Goal: Task Accomplishment & Management: Use online tool/utility

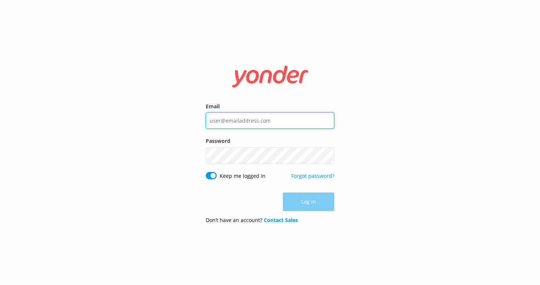
type input "[PERSON_NAME][EMAIL_ADDRESS][DOMAIN_NAME]"
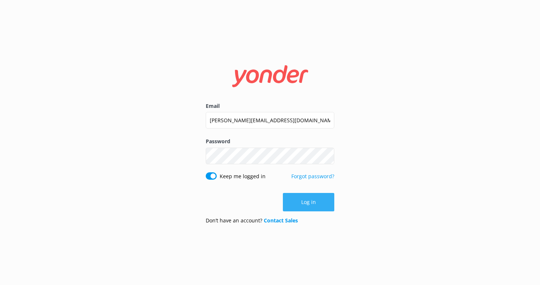
click at [315, 197] on button "Log in" at bounding box center [308, 202] width 51 height 18
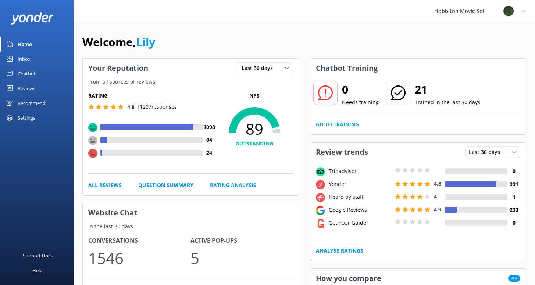
click at [25, 74] on div "Chatbot" at bounding box center [27, 73] width 18 height 15
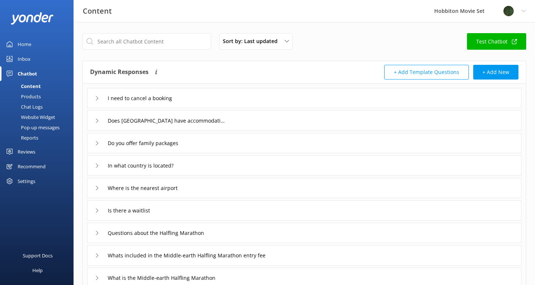
click at [29, 106] on div "Chat Logs" at bounding box center [23, 106] width 38 height 10
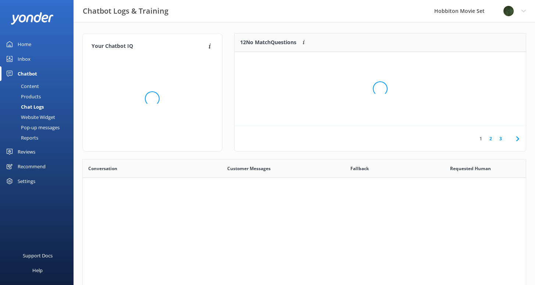
scroll to position [252, 438]
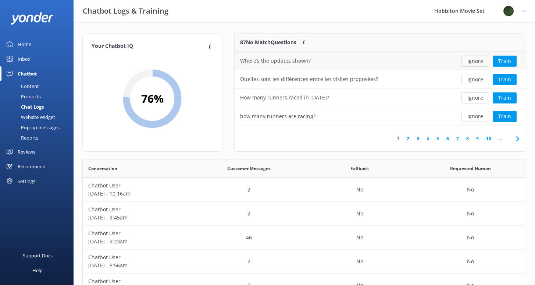
click at [473, 60] on button "Ignore" at bounding box center [475, 61] width 28 height 11
click at [471, 61] on button "Ignore" at bounding box center [475, 61] width 28 height 11
click at [471, 62] on button "Ignore" at bounding box center [475, 61] width 28 height 11
click at [477, 62] on button "Ignore" at bounding box center [475, 61] width 28 height 11
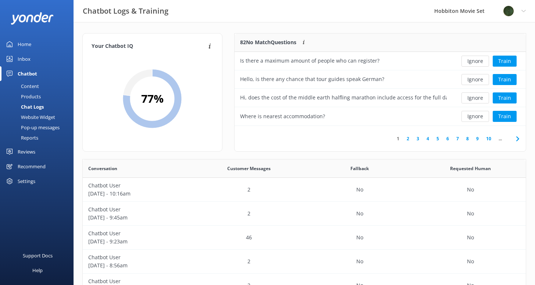
click at [471, 64] on button "Ignore" at bounding box center [475, 61] width 28 height 11
